Goal: Check status: Check status

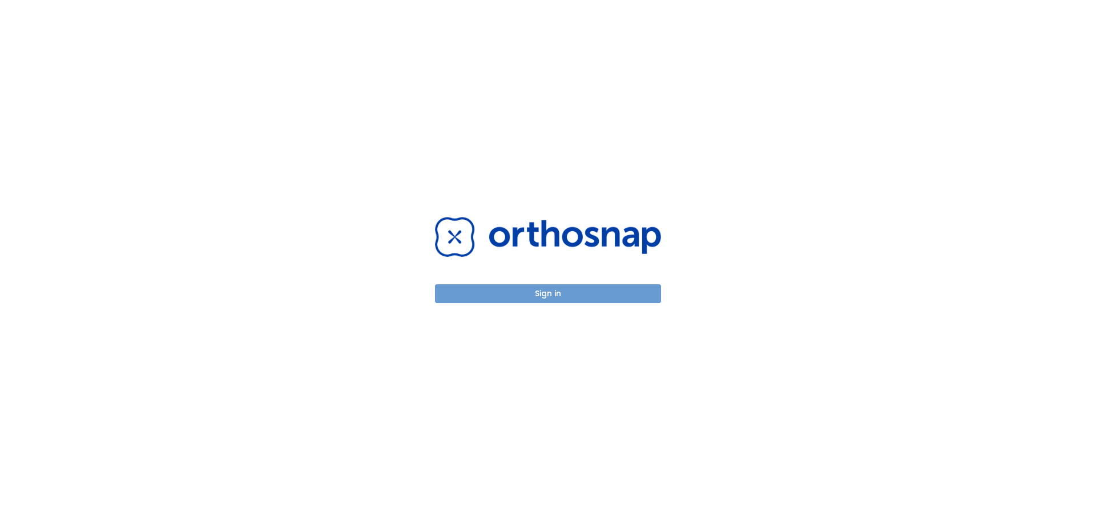
click at [533, 289] on button "Sign in" at bounding box center [548, 293] width 226 height 19
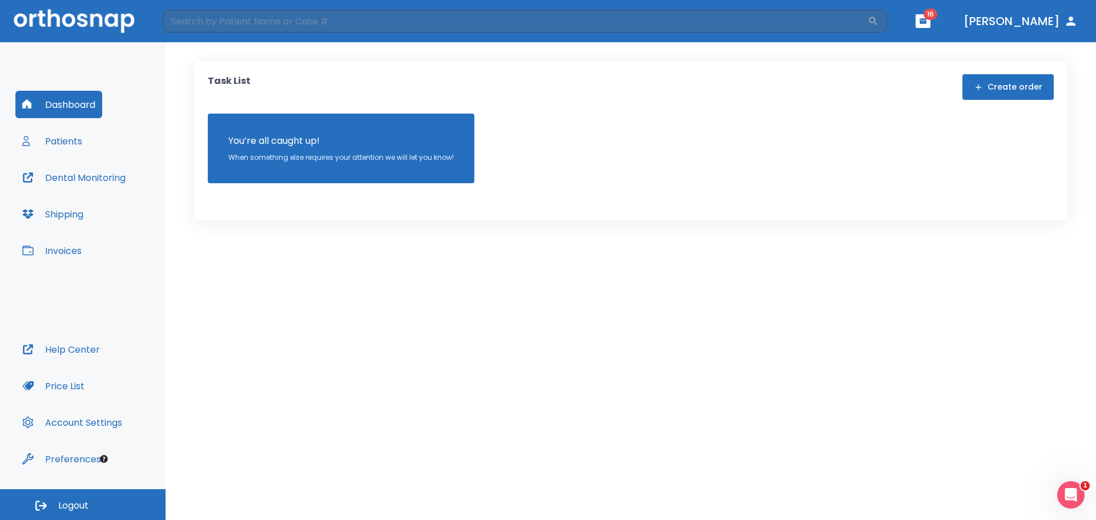
click at [927, 21] on icon "button" at bounding box center [923, 21] width 8 height 8
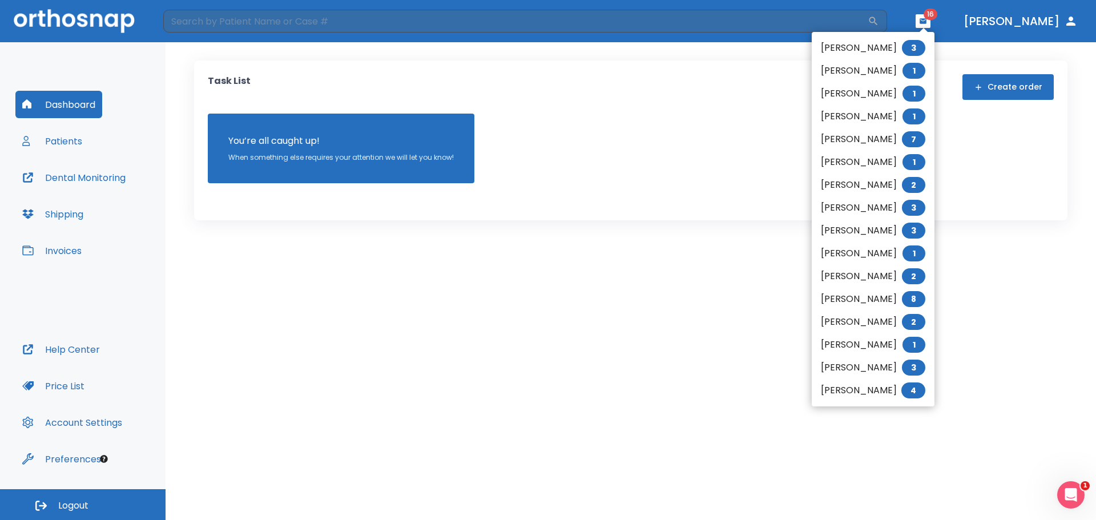
click at [683, 337] on div at bounding box center [548, 260] width 1096 height 520
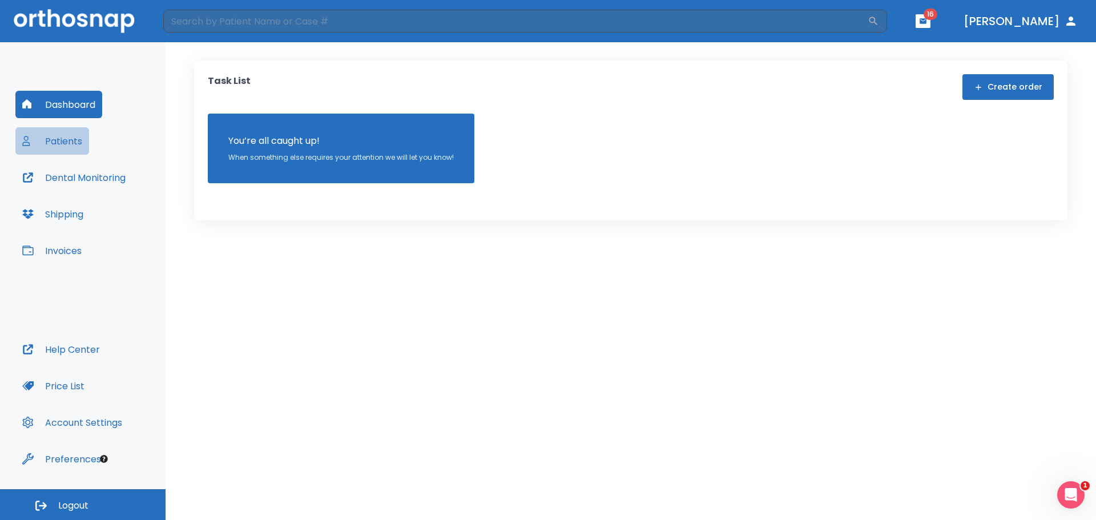
click at [57, 131] on button "Patients" at bounding box center [52, 140] width 74 height 27
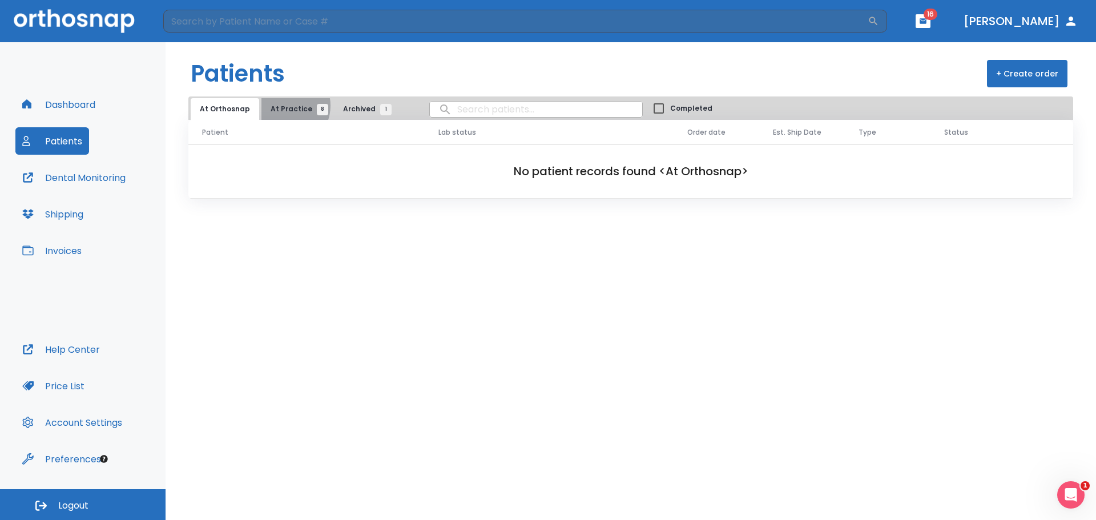
click at [280, 106] on span "At Practice 8" at bounding box center [297, 109] width 52 height 10
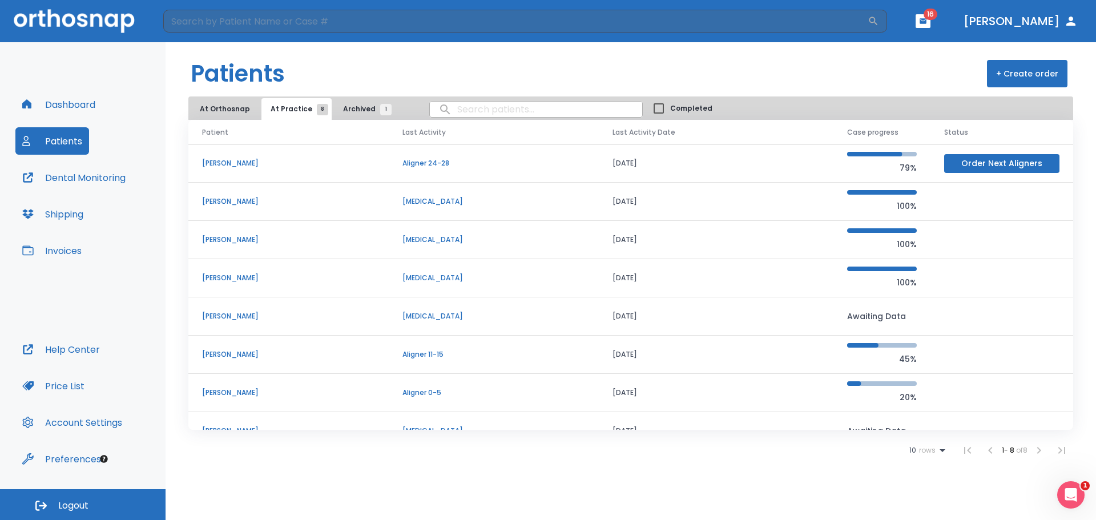
click at [229, 352] on p "[PERSON_NAME]" at bounding box center [288, 354] width 173 height 10
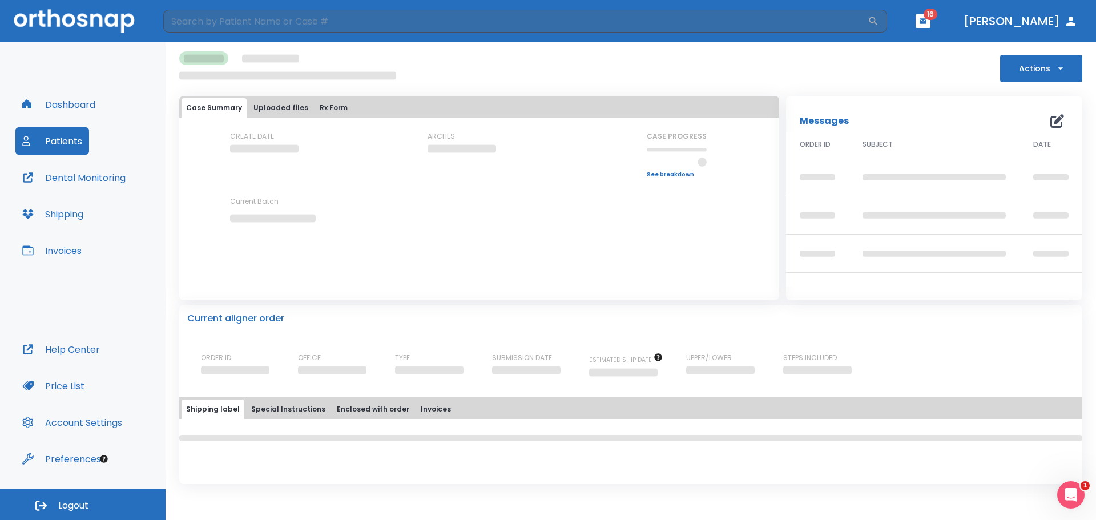
click at [1061, 73] on icon "button" at bounding box center [1060, 68] width 11 height 11
click at [775, 72] on div at bounding box center [548, 260] width 1096 height 520
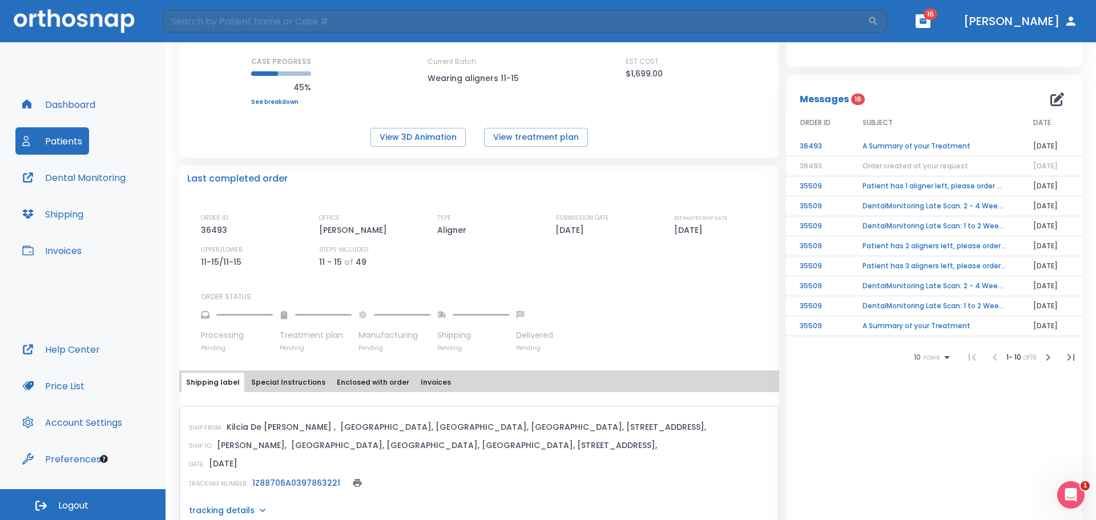
scroll to position [228, 0]
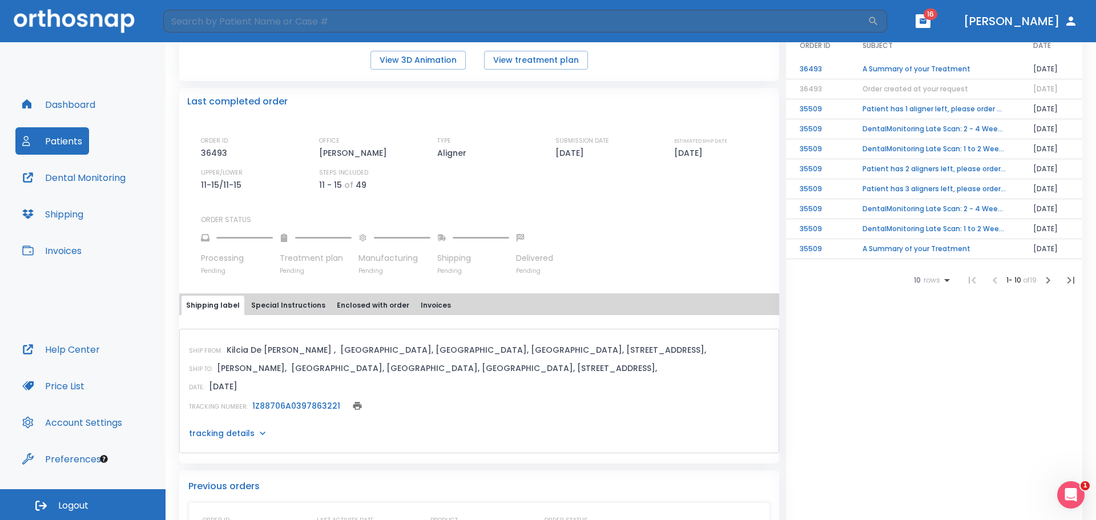
click at [290, 403] on link "1Z88706A0397863221" at bounding box center [296, 405] width 88 height 11
